Goal: Check status: Check status

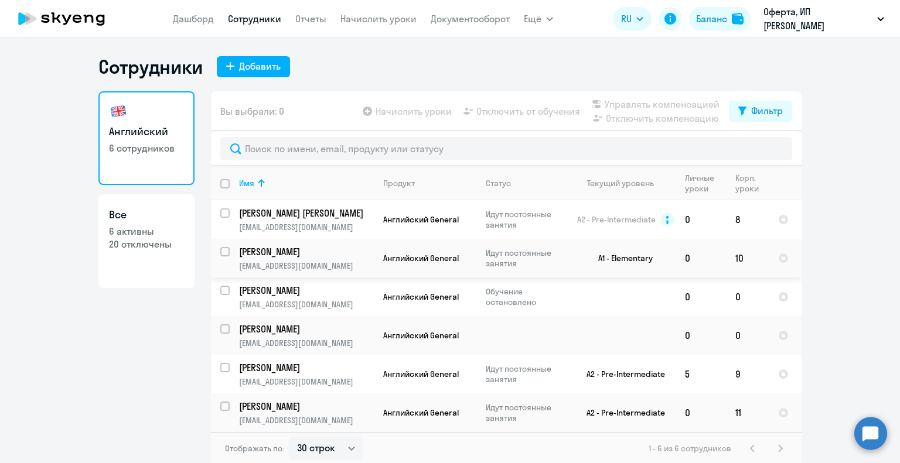
select select "30"
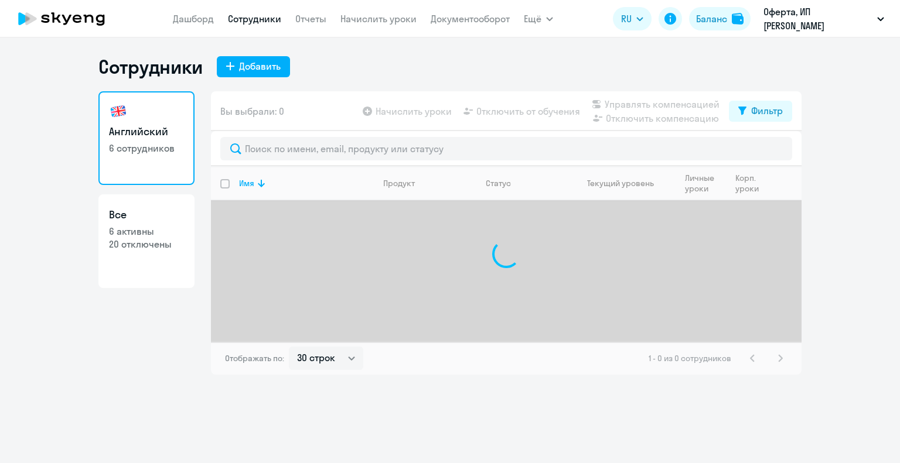
select select "30"
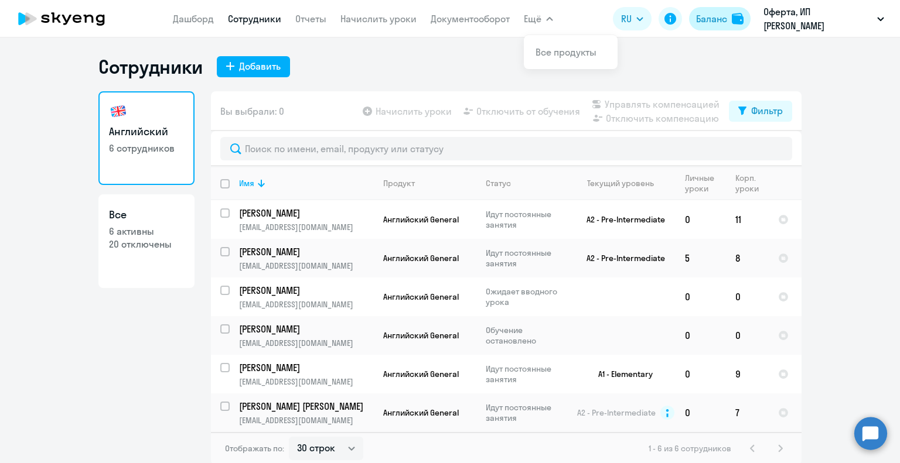
click at [712, 19] on div "Баланс" at bounding box center [711, 19] width 31 height 14
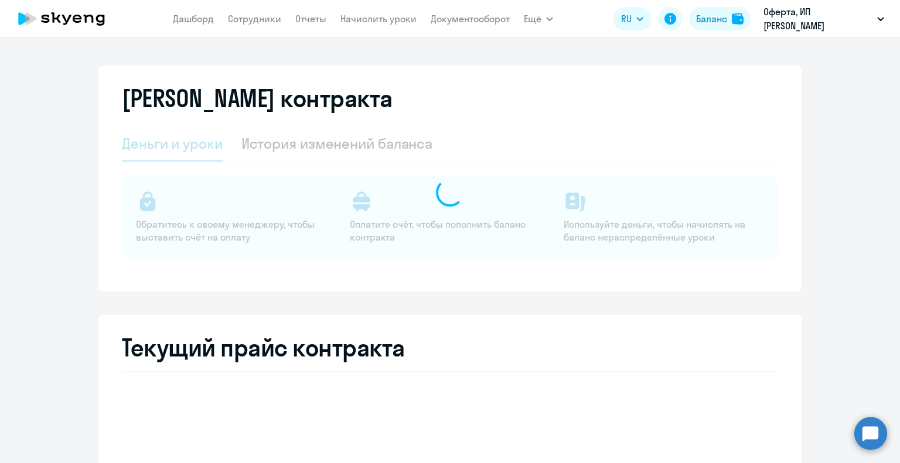
select select "english_adult_not_native_speaker"
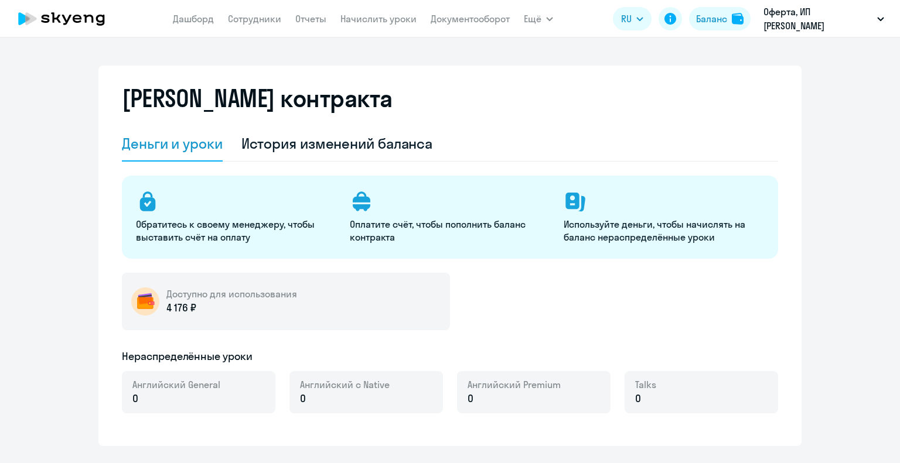
select select "english_adult_not_native_speaker"
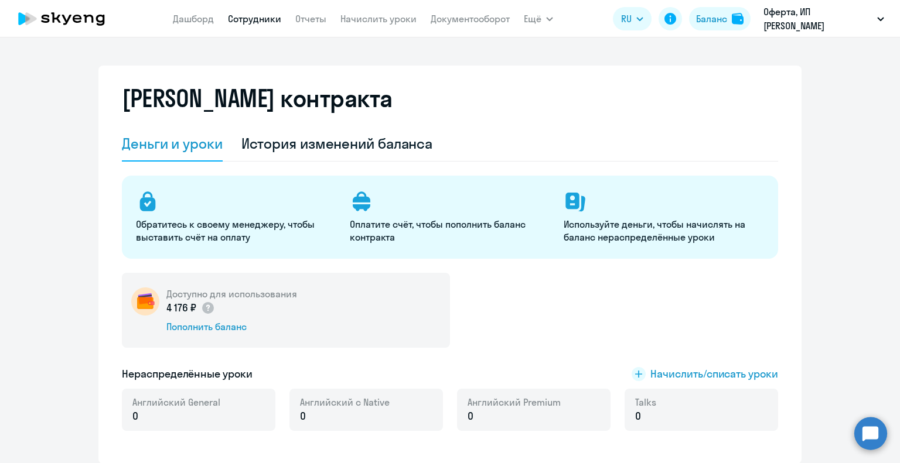
click at [264, 18] on link "Сотрудники" at bounding box center [254, 19] width 53 height 12
select select "30"
